Goal: Download file/media

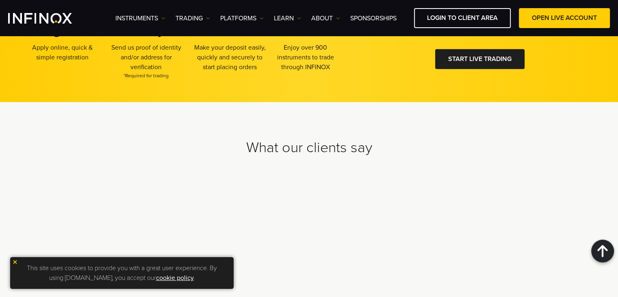
click at [15, 262] on img at bounding box center [15, 262] width 6 height 6
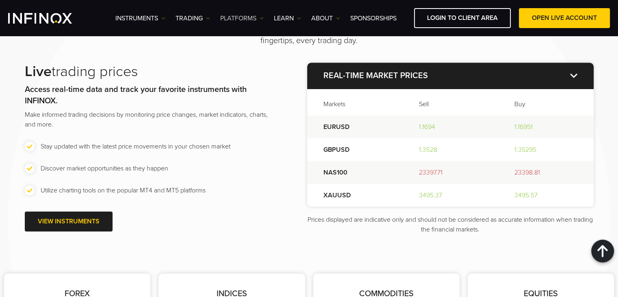
click at [240, 16] on link "PLATFORMS" at bounding box center [241, 18] width 43 height 10
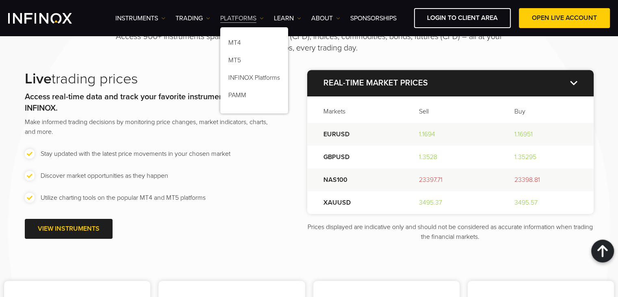
scroll to position [955, 0]
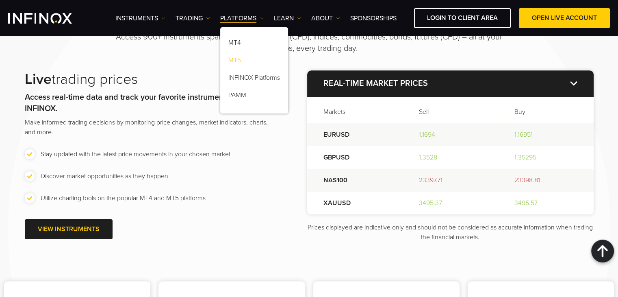
click at [241, 58] on link "MT5" at bounding box center [254, 61] width 68 height 17
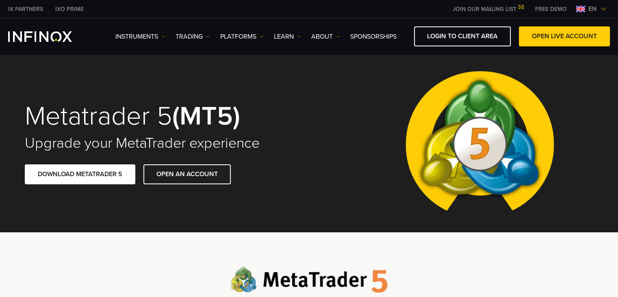
click at [104, 175] on link "DOWNLOAD METATRADER 5" at bounding box center [80, 174] width 110 height 20
